Goal: Transaction & Acquisition: Purchase product/service

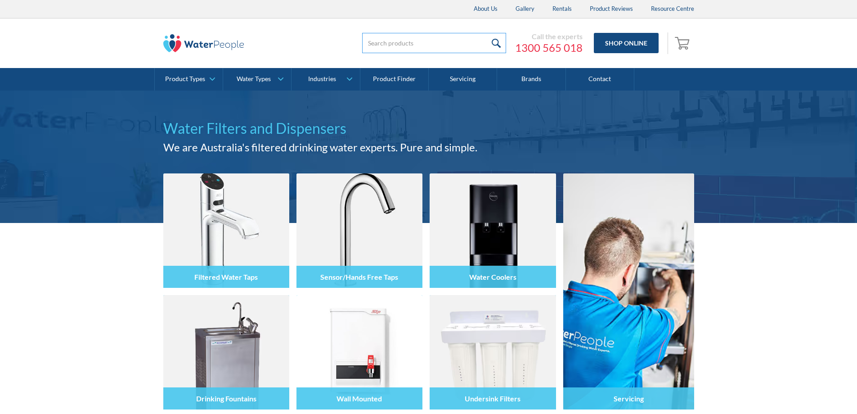
click at [393, 39] on input "search" at bounding box center [434, 43] width 144 height 20
type input "aquanet"
click at [487, 33] on input "submit" at bounding box center [496, 43] width 19 height 20
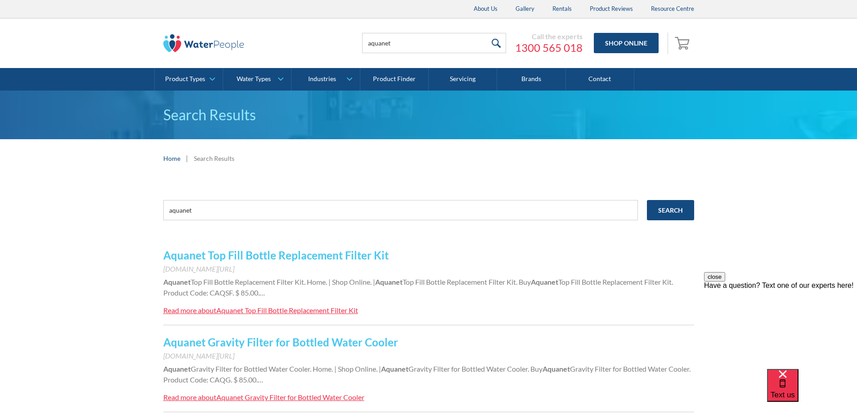
click at [342, 250] on link "Aquanet Top Fill Bottle Replacement Filter Kit" at bounding box center [275, 254] width 225 height 13
